Goal: Browse casually

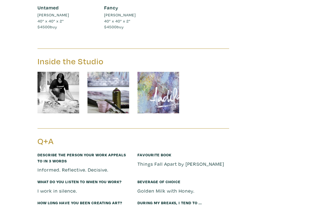
scroll to position [1098, 0]
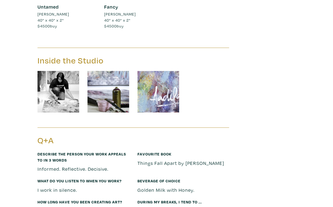
click at [65, 80] on img at bounding box center [58, 92] width 42 height 42
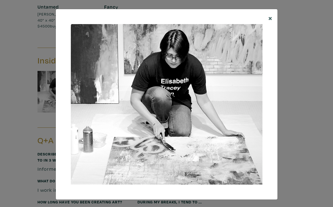
click at [268, 16] on span "×" at bounding box center [270, 18] width 4 height 10
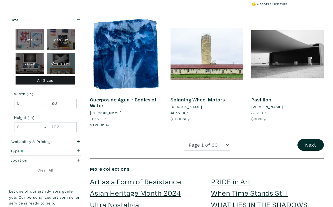
scroll to position [943, 0]
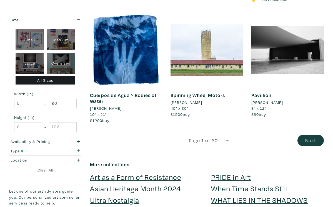
click at [311, 135] on button "Next" at bounding box center [310, 141] width 26 height 12
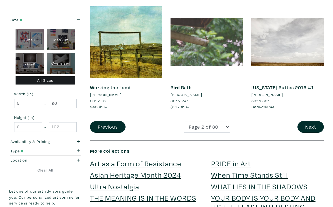
scroll to position [958, 0]
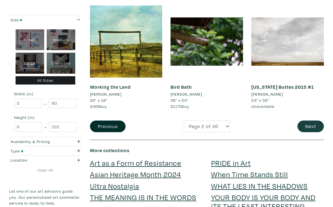
click at [313, 121] on button "Next" at bounding box center [310, 127] width 26 height 12
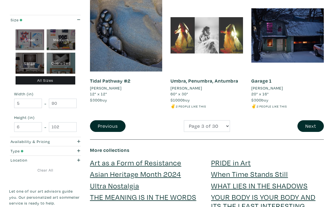
scroll to position [988, 0]
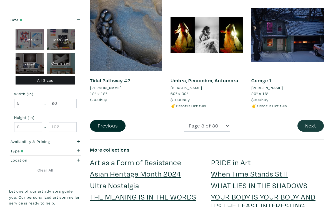
click at [303, 120] on button "Next" at bounding box center [310, 126] width 26 height 12
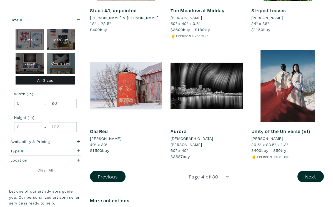
scroll to position [920, 0]
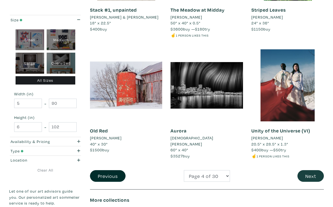
click at [312, 170] on button "Next" at bounding box center [310, 176] width 26 height 12
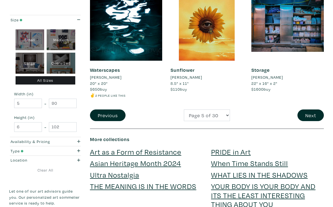
scroll to position [981, 0]
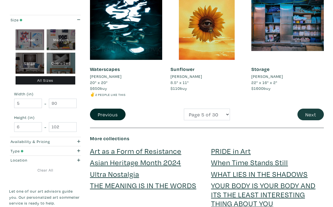
click at [312, 109] on button "Next" at bounding box center [310, 115] width 26 height 12
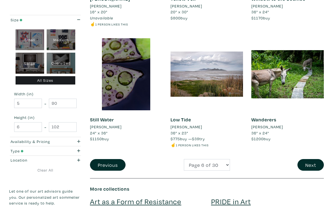
scroll to position [965, 0]
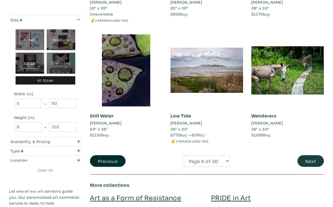
click at [303, 155] on button "Next" at bounding box center [310, 161] width 26 height 12
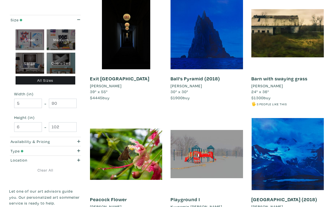
scroll to position [205, 0]
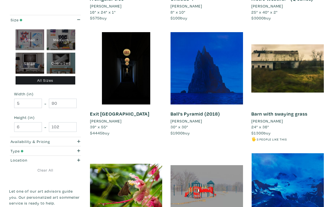
click at [106, 113] on link "Exit [GEOGRAPHIC_DATA]" at bounding box center [119, 114] width 59 height 6
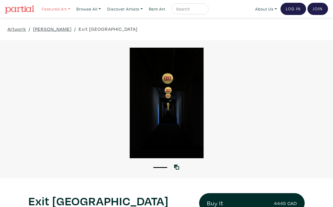
click at [59, 9] on link "Featured Art" at bounding box center [56, 8] width 34 height 11
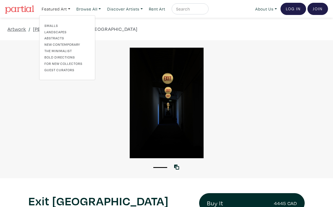
click at [34, 88] on div at bounding box center [166, 103] width 333 height 111
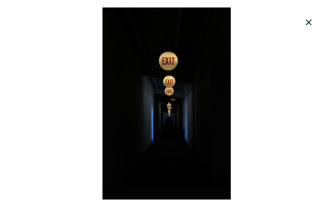
click at [309, 21] on icon at bounding box center [308, 22] width 19 height 15
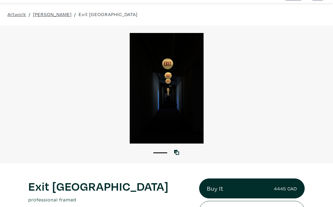
scroll to position [16, 0]
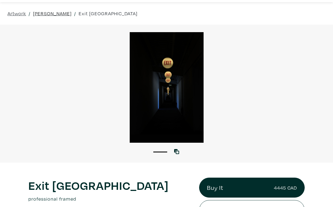
click at [42, 13] on link "[PERSON_NAME]" at bounding box center [52, 13] width 39 height 7
